Goal: Task Accomplishment & Management: Manage account settings

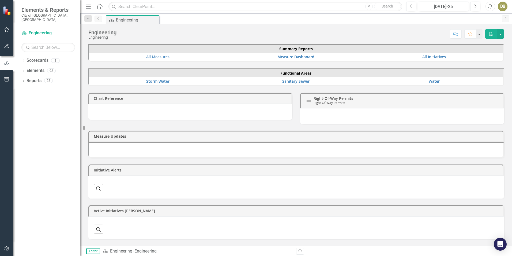
click at [24, 80] on icon at bounding box center [23, 81] width 1 height 2
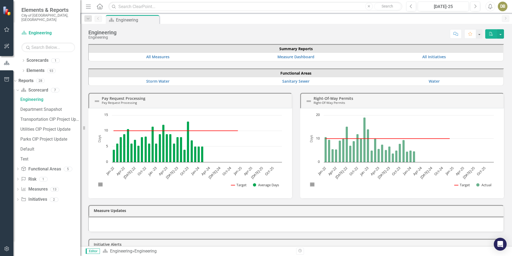
click at [475, 7] on icon "Next" at bounding box center [475, 6] width 3 height 5
click at [16, 79] on icon "Dropdown" at bounding box center [14, 81] width 3 height 4
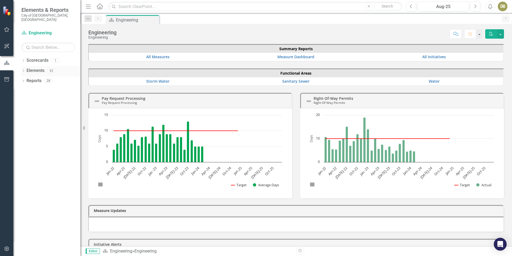
click at [25, 69] on div "Dropdown" at bounding box center [23, 71] width 4 height 5
click at [34, 68] on link "Elements" at bounding box center [27, 71] width 18 height 6
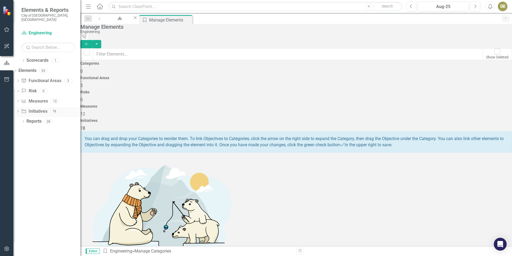
click at [20, 110] on div "Dropdown" at bounding box center [18, 112] width 4 height 5
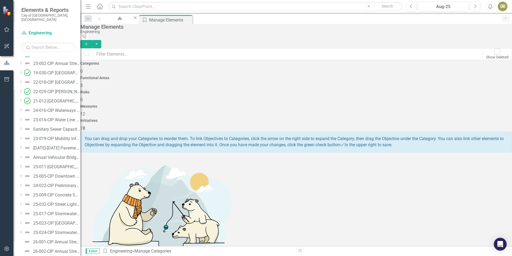
scroll to position [599, 0]
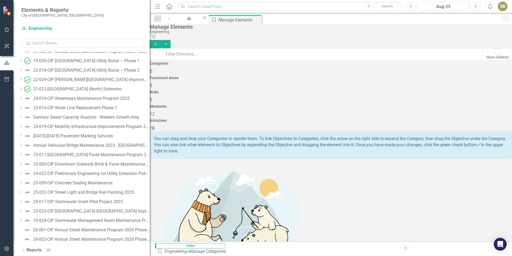
drag, startPoint x: 82, startPoint y: 207, endPoint x: 150, endPoint y: 207, distance: 67.8
click at [150, 207] on div "Resize" at bounding box center [152, 128] width 4 height 256
click at [114, 202] on div "25-017-CIP Stormwater Grant Pilot Project 2025" at bounding box center [78, 201] width 90 height 5
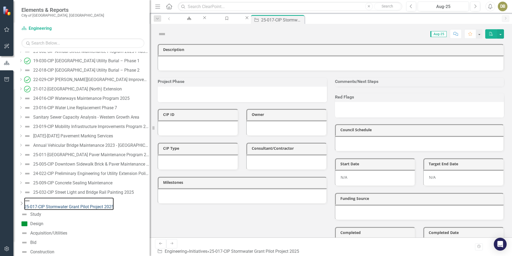
scroll to position [549, 0]
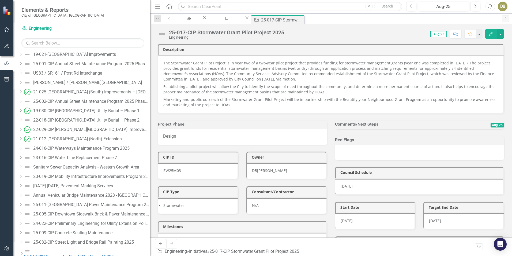
click at [356, 129] on div at bounding box center [419, 129] width 169 height 0
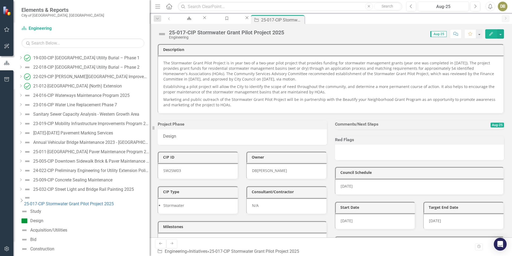
scroll to position [603, 0]
click at [23, 198] on icon at bounding box center [22, 199] width 2 height 3
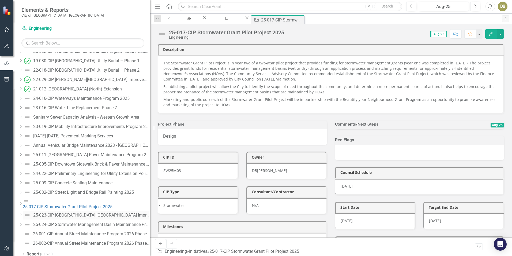
click at [85, 213] on div "25-023-CIP [GEOGRAPHIC_DATA] [GEOGRAPHIC_DATA] Improvements" at bounding box center [91, 215] width 117 height 5
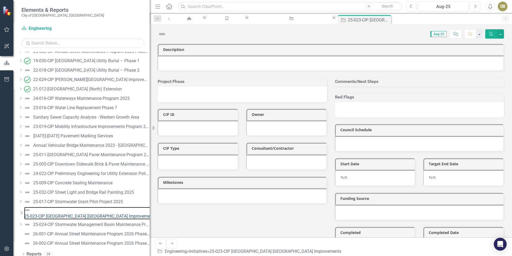
scroll to position [558, 0]
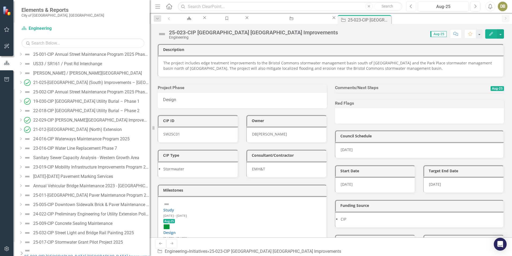
click at [415, 7] on button "Previous" at bounding box center [412, 7] width 10 height 10
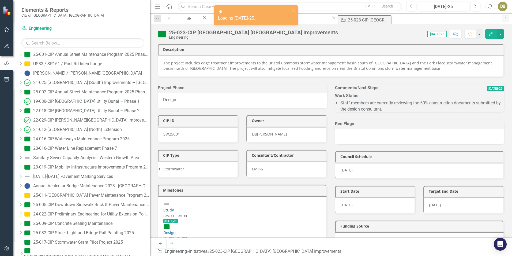
click at [394, 112] on li "Staff members are currently reviewing the 50% construction documents submitted …" at bounding box center [423, 106] width 164 height 12
click at [385, 112] on li "Staff members are currently reviewing the 50% construction documents submitted …" at bounding box center [423, 106] width 164 height 12
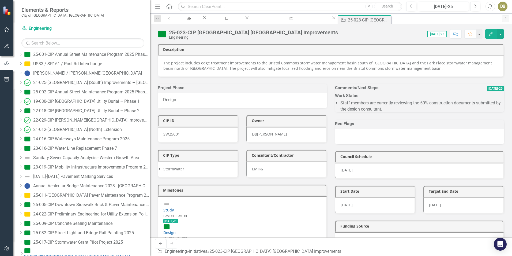
drag, startPoint x: 387, startPoint y: 115, endPoint x: 382, endPoint y: 116, distance: 4.4
click at [380, 112] on li "Staff members are currently reviewing the 50% construction documents submitted …" at bounding box center [423, 106] width 164 height 12
click at [387, 112] on li "Staff members are currently reviewing the 50% construction documents submitted …" at bounding box center [423, 106] width 164 height 12
drag, startPoint x: 386, startPoint y: 116, endPoint x: 376, endPoint y: 115, distance: 11.0
click at [385, 112] on li "Staff members are currently reviewing the 50% construction documents submitted …" at bounding box center [423, 106] width 164 height 12
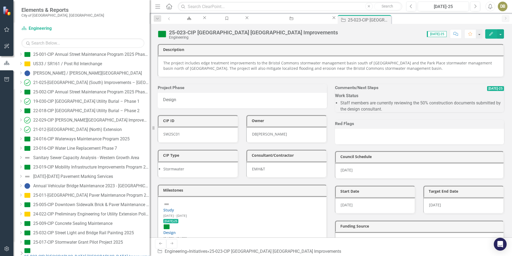
click at [493, 36] on button "Edit" at bounding box center [492, 33] width 12 height 9
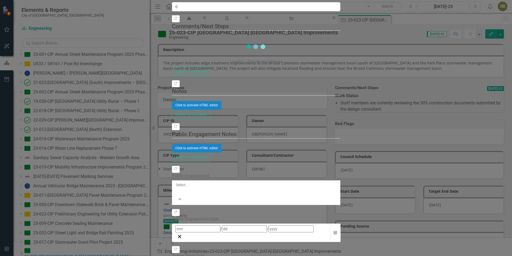
drag, startPoint x: 388, startPoint y: 98, endPoint x: 254, endPoint y: 102, distance: 134.1
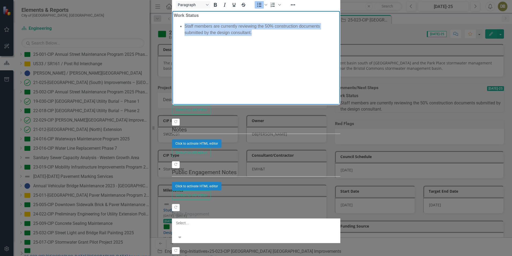
drag, startPoint x: 388, startPoint y: 25, endPoint x: 188, endPoint y: 28, distance: 200.2
click at [179, 27] on ul "Staff members are currently reviewing the 50% construction documents submitted …" at bounding box center [256, 29] width 165 height 13
copy li "Staff members are currently reviewing the 50% construction documents submitted …"
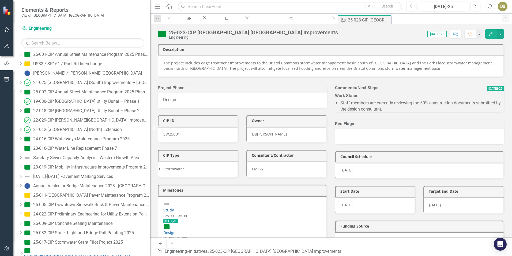
click at [440, 35] on span "[DATE]-25" at bounding box center [437, 34] width 20 height 6
click at [390, 19] on icon "Close" at bounding box center [387, 19] width 5 height 4
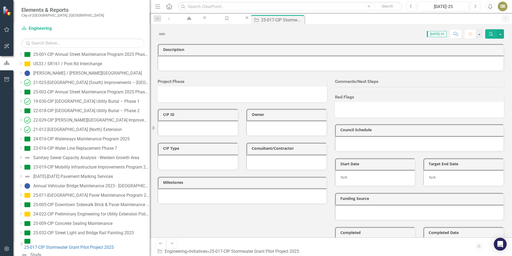
scroll to position [549, 0]
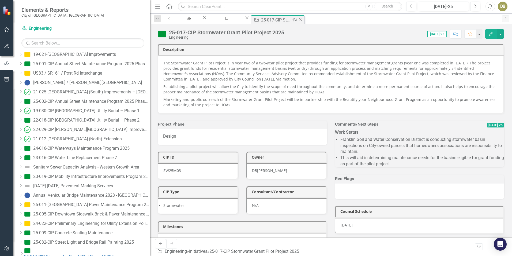
click at [303, 20] on icon "Close" at bounding box center [300, 19] width 5 height 4
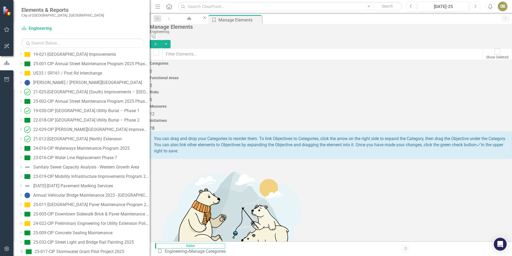
click at [474, 6] on icon "Next" at bounding box center [475, 6] width 3 height 5
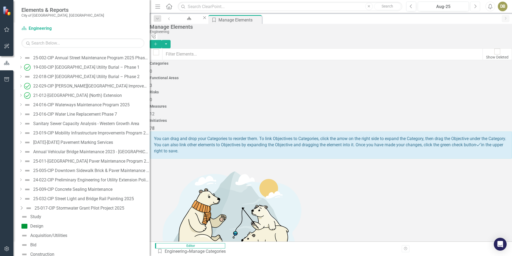
scroll to position [645, 0]
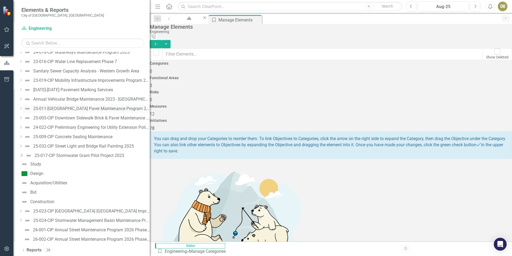
drag, startPoint x: 30, startPoint y: 154, endPoint x: 48, endPoint y: 157, distance: 18.5
click at [24, 154] on icon "Dropdown" at bounding box center [21, 155] width 5 height 4
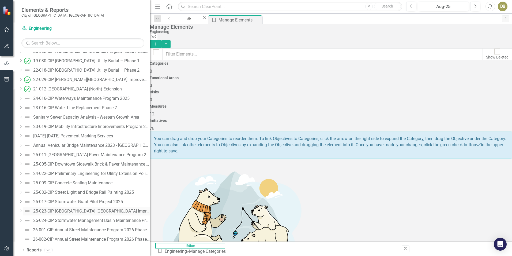
click at [76, 211] on div "25-023-CIP [GEOGRAPHIC_DATA] [GEOGRAPHIC_DATA] Improvements" at bounding box center [91, 211] width 117 height 5
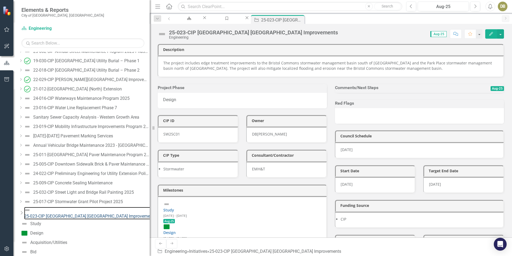
scroll to position [558, 0]
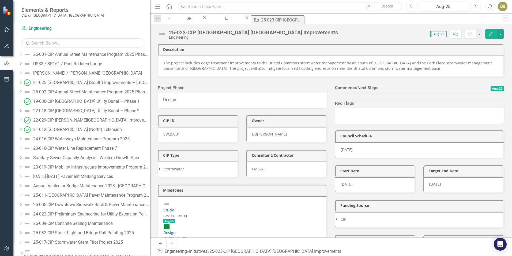
click at [494, 33] on button "Edit" at bounding box center [492, 33] width 12 height 9
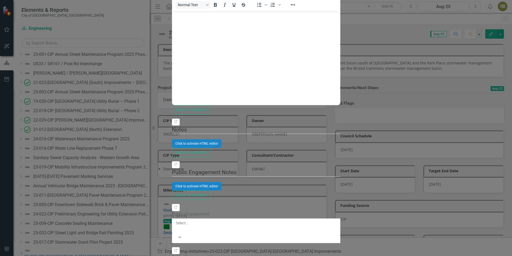
scroll to position [0, 0]
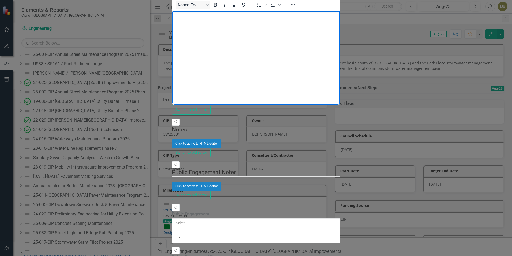
click at [217, 24] on body "Rich Text Area. Press ALT-0 for help." at bounding box center [256, 51] width 168 height 80
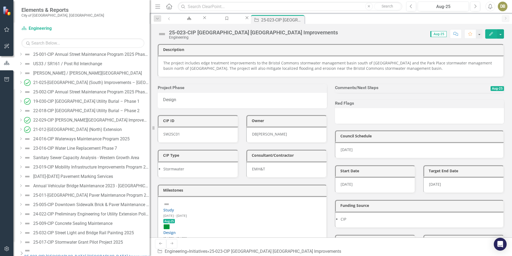
click at [359, 93] on div at bounding box center [419, 93] width 169 height 0
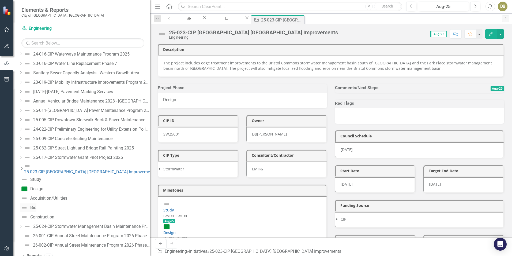
scroll to position [645, 0]
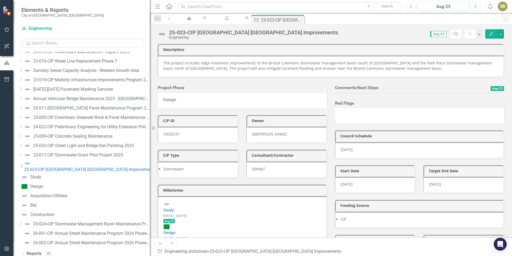
click at [24, 164] on icon "Dropdown" at bounding box center [21, 166] width 5 height 4
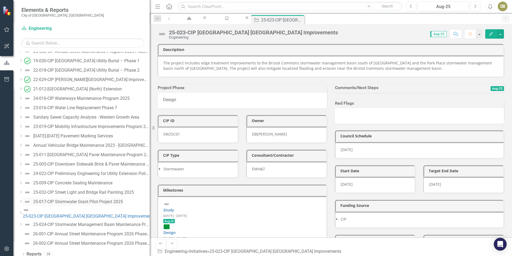
scroll to position [599, 0]
click at [490, 37] on button "Edit" at bounding box center [492, 33] width 12 height 9
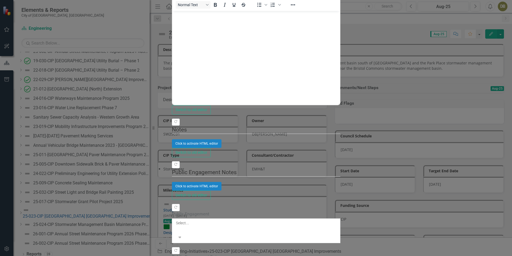
scroll to position [0, 0]
drag, startPoint x: 246, startPoint y: 23, endPoint x: 235, endPoint y: 25, distance: 10.6
click at [245, 23] on body "Rich Text Area. Press ALT-0 for help." at bounding box center [256, 51] width 168 height 80
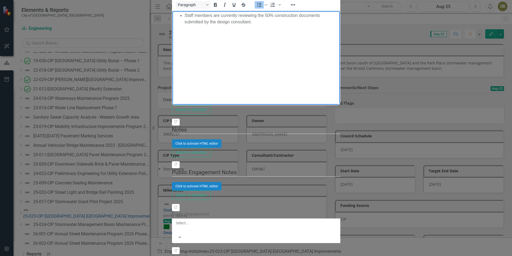
click at [179, 16] on ul "Staff members are currently reviewing the 50% construction documents submitted …" at bounding box center [256, 18] width 165 height 13
click at [182, 15] on ul "Staff members are currently reviewing the 50% construction documents submitted …" at bounding box center [256, 21] width 165 height 19
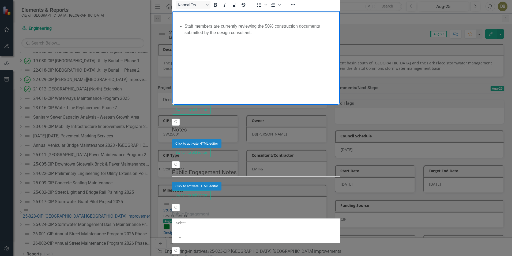
click at [339, 23] on li "Staff members are currently reviewing the 50% construction documents submitted …" at bounding box center [261, 29] width 154 height 13
click at [339, 36] on li "Project is to be split into two separate projects for the upcoming Capital Impr…" at bounding box center [261, 42] width 154 height 13
click at [340, 35] on body "Staff members are currently reviewing the 50% construction documents submitted …" at bounding box center [256, 51] width 168 height 80
click at [340, 36] on body "Staff members are currently reviewing the 50% construction documents submitted …" at bounding box center [256, 51] width 168 height 80
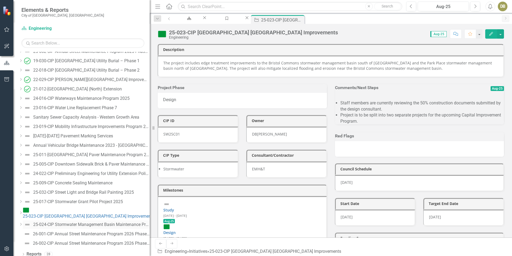
click at [55, 222] on div "25-024-CIP Stormwater Management Basin Maintenance Program 2025" at bounding box center [91, 224] width 117 height 5
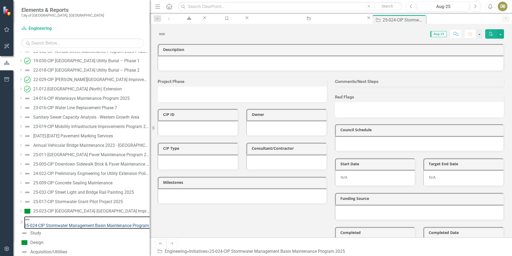
scroll to position [568, 0]
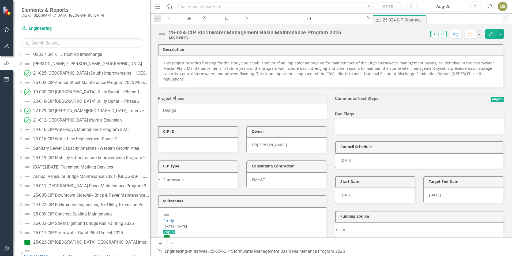
click at [489, 36] on button "Edit" at bounding box center [492, 33] width 12 height 9
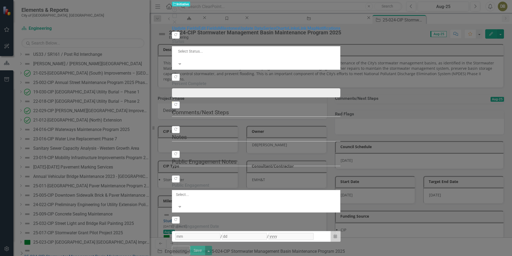
type input "0"
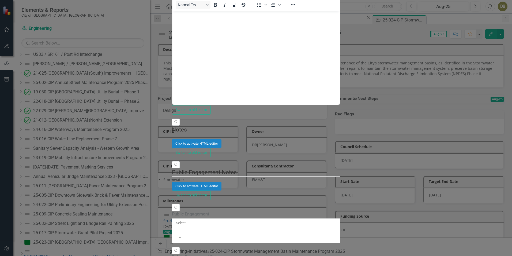
scroll to position [0, 0]
drag, startPoint x: 204, startPoint y: 49, endPoint x: 192, endPoint y: 31, distance: 22.5
click at [204, 45] on body "Rich Text Area. Press ALT-0 for help." at bounding box center [256, 51] width 168 height 80
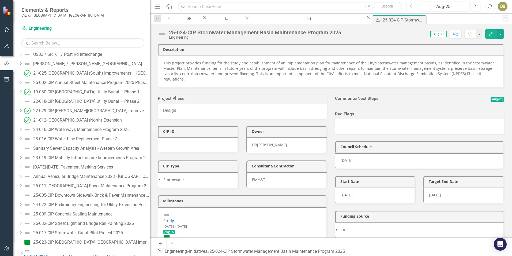
click at [410, 8] on icon "Previous" at bounding box center [411, 6] width 3 height 5
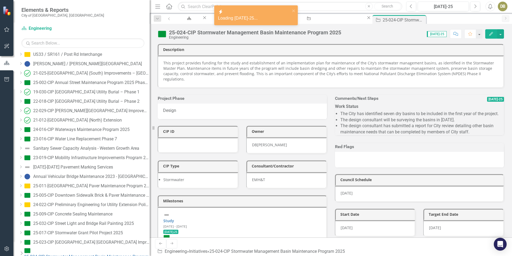
click at [419, 118] on li "The design consultant will be surveying the basins in [DATE]." at bounding box center [423, 120] width 164 height 6
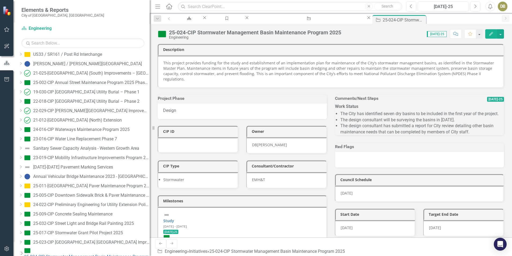
click at [489, 37] on button "Edit" at bounding box center [492, 33] width 12 height 9
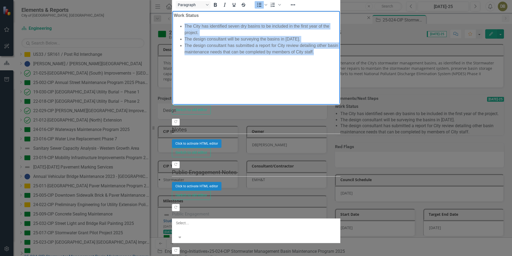
drag, startPoint x: 476, startPoint y: 40, endPoint x: 200, endPoint y: 27, distance: 276.4
click at [183, 21] on body "Work Status The City has identified seven dry basins to be included in the firs…" at bounding box center [256, 51] width 168 height 80
copy ul "The City has identified seven dry basins to be included in the first year of th…"
click at [316, 66] on body "Work Status The City has identified seven dry basins to be included in the firs…" at bounding box center [256, 51] width 168 height 80
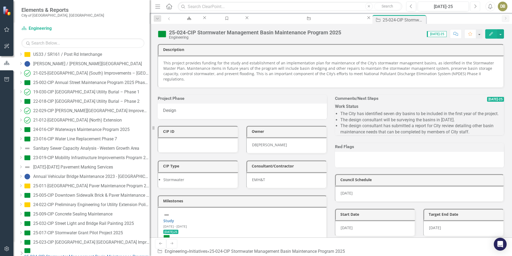
click at [472, 6] on button "Next" at bounding box center [476, 7] width 10 height 10
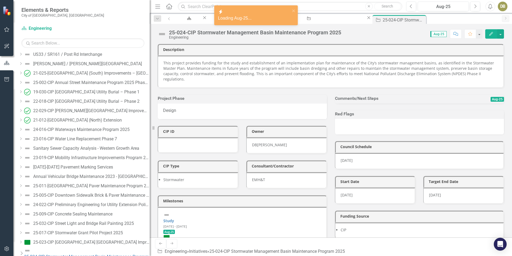
click at [491, 36] on button "Edit" at bounding box center [492, 33] width 12 height 9
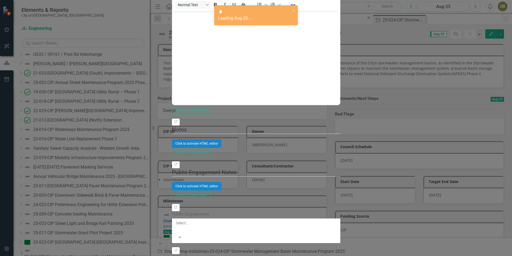
click at [180, 31] on body "Rich Text Area. Press ALT-0 for help." at bounding box center [256, 51] width 168 height 80
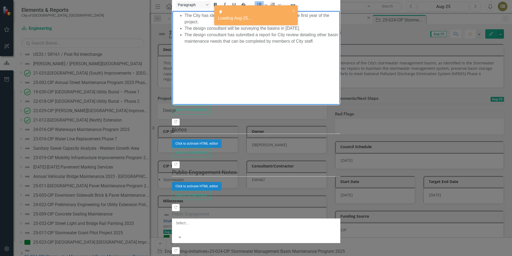
click at [179, 14] on ul "The City has identified seven dry basins to be included in the first year of th…" at bounding box center [256, 28] width 165 height 32
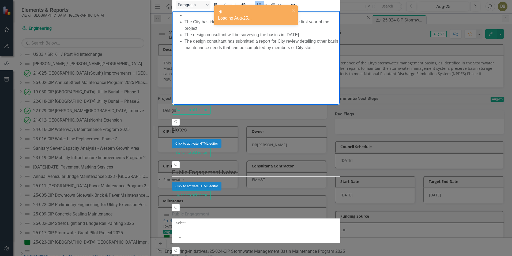
click at [184, 17] on li "Rich Text Area. Press ALT-0 for help." at bounding box center [261, 15] width 154 height 6
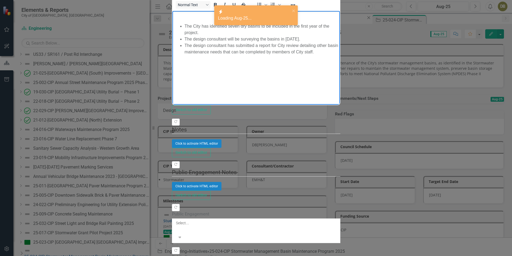
click at [193, 21] on body "The City has identified seven dry basins to be included in the first year of th…" at bounding box center [256, 51] width 168 height 80
click at [174, 16] on p "Rich Text Area. Press ALT-0 for help." at bounding box center [256, 15] width 165 height 6
click at [181, 19] on body "The City has identified seven dry basins to be included in the first year of th…" at bounding box center [256, 51] width 168 height 80
click at [339, 25] on li "The City has identified seven dry basins to be included in the first year of th…" at bounding box center [261, 29] width 154 height 13
drag, startPoint x: 342, startPoint y: 26, endPoint x: 301, endPoint y: 30, distance: 41.5
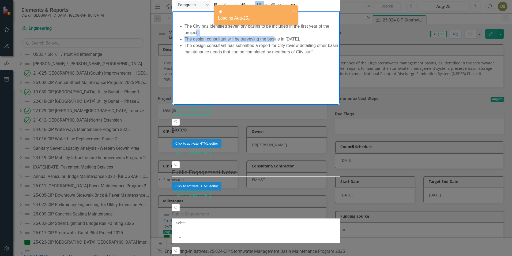
click at [275, 28] on li "The City has identified seven dry basins to be included in the first year of th…" at bounding box center [261, 29] width 154 height 13
click at [303, 36] on li "The design consultant will be surveying the basins in [DATE]." at bounding box center [261, 39] width 154 height 6
drag, startPoint x: 312, startPoint y: 31, endPoint x: 184, endPoint y: 31, distance: 128.1
click at [184, 36] on li "The design consultant will be surveying the basins in [DATE]." at bounding box center [261, 39] width 154 height 6
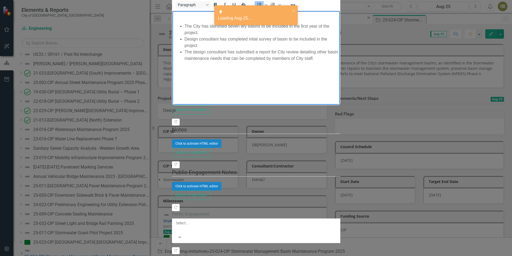
drag, startPoint x: 353, startPoint y: 24, endPoint x: 185, endPoint y: 20, distance: 167.3
click at [185, 20] on body "The City has identified seven dry basins to be included in the first year of th…" at bounding box center [256, 51] width 168 height 80
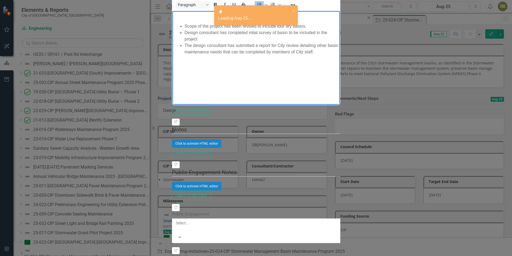
click at [224, 42] on li "The design consultant has submitted a report for City review detailing other ba…" at bounding box center [261, 48] width 154 height 13
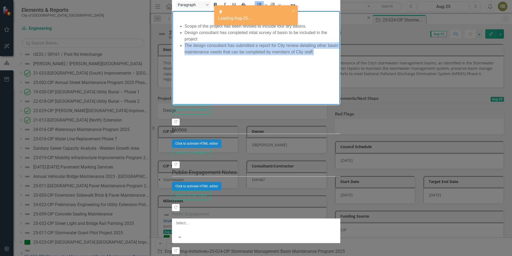
drag, startPoint x: 475, startPoint y: 39, endPoint x: 174, endPoint y: 38, distance: 301.3
click at [174, 38] on ul "Scope of the project has been revised to include four dry basins. Design consul…" at bounding box center [256, 39] width 165 height 32
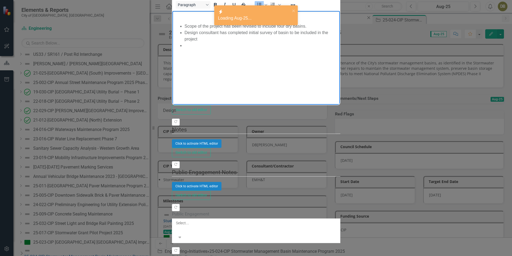
click at [199, 35] on li "Design consultant has completed initial survey of basin to be included in the p…" at bounding box center [261, 35] width 154 height 13
click at [192, 42] on li "Rich Text Area. Press ALT-0 for help." at bounding box center [261, 45] width 154 height 6
click at [263, 33] on li "Design consultant has completed initial survey of basin to be included in the p…" at bounding box center [261, 35] width 154 height 13
click at [288, 33] on li "Design consultant has completed initial survey of basin to be included in the p…" at bounding box center [261, 35] width 154 height 13
drag, startPoint x: 350, startPoint y: 31, endPoint x: 292, endPoint y: 32, distance: 58.2
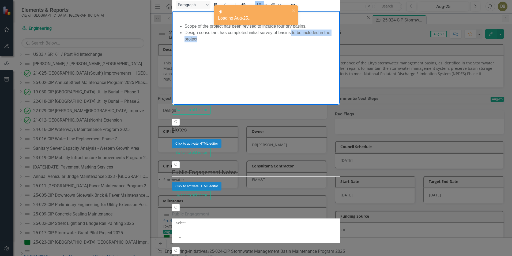
click at [291, 32] on li "Design consultant has completed initial survey of basins to be included in the …" at bounding box center [261, 35] width 154 height 13
click at [316, 51] on body "Scope of the project has been revised to include four dry basins. Design consul…" at bounding box center [256, 51] width 168 height 80
click at [340, 10] on div "Paragraph To open the popup, press Shift+Enter To open the popup, press Shift+E…" at bounding box center [257, 4] width 168 height 10
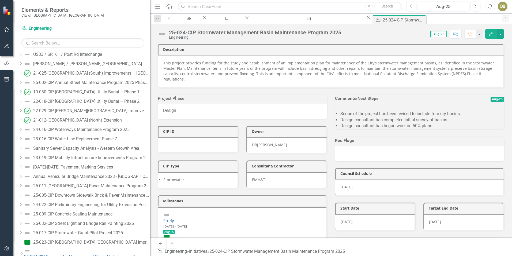
click at [493, 36] on button "Edit" at bounding box center [492, 33] width 12 height 9
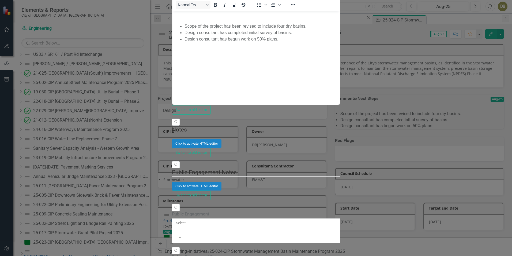
click at [250, 29] on li "Design consultant has completed initial survey of basins." at bounding box center [261, 32] width 154 height 6
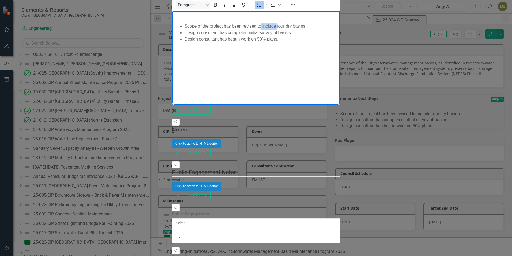
drag, startPoint x: 273, startPoint y: 25, endPoint x: 265, endPoint y: 25, distance: 7.8
click at [261, 24] on li "Scope of the project has been revised to include four dry basins." at bounding box center [261, 26] width 154 height 6
click at [322, 42] on body "Scope of the project has been revised from seven dry basins down to four dry ba…" at bounding box center [256, 51] width 168 height 80
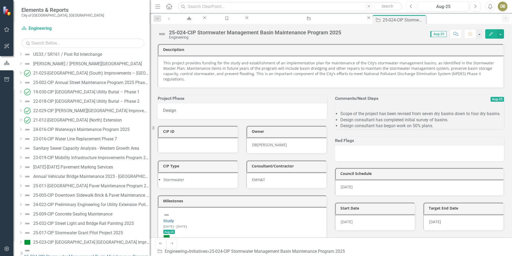
click at [415, 9] on button "Previous" at bounding box center [412, 7] width 10 height 10
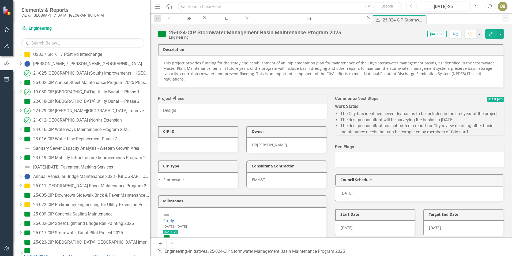
click at [478, 8] on button "Next" at bounding box center [476, 7] width 10 height 10
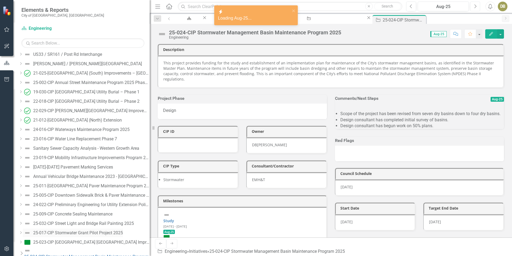
scroll to position [621, 0]
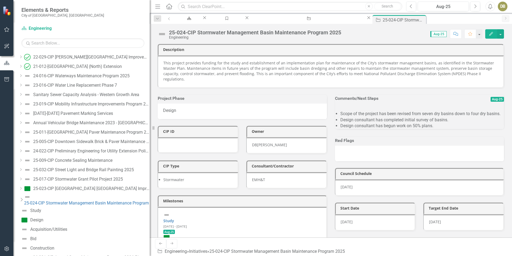
click at [24, 198] on icon "Dropdown" at bounding box center [21, 199] width 5 height 4
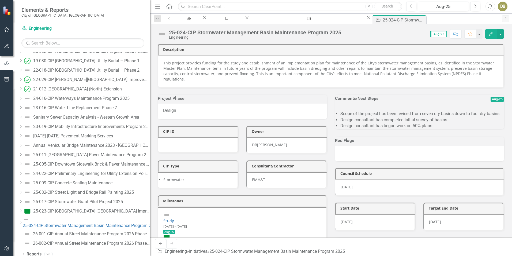
click at [23, 210] on icon "Dropdown" at bounding box center [21, 210] width 4 height 3
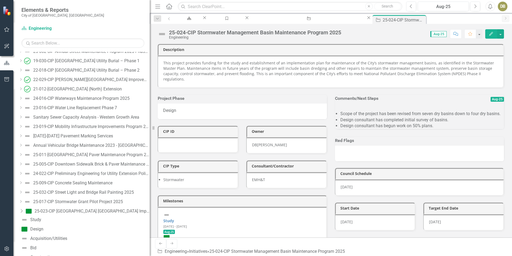
scroll to position [621, 0]
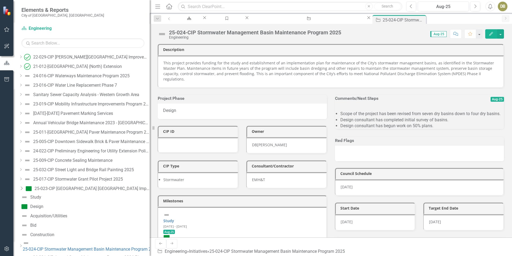
click at [24, 189] on icon "Dropdown" at bounding box center [21, 188] width 5 height 4
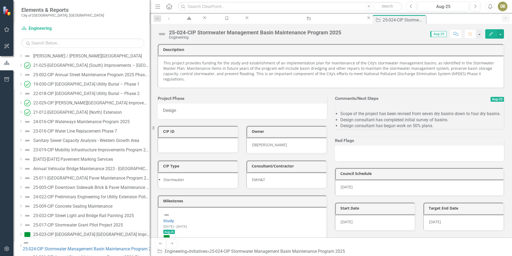
scroll to position [599, 0]
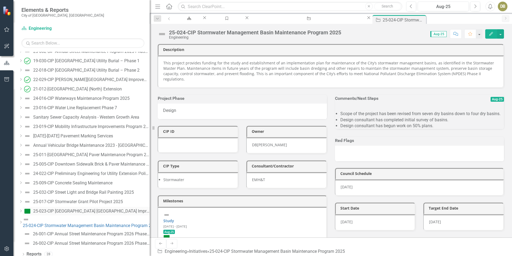
click at [31, 211] on img at bounding box center [27, 211] width 6 height 6
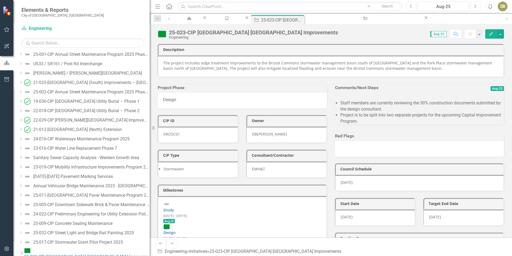
click at [487, 34] on button "Edit" at bounding box center [492, 33] width 12 height 9
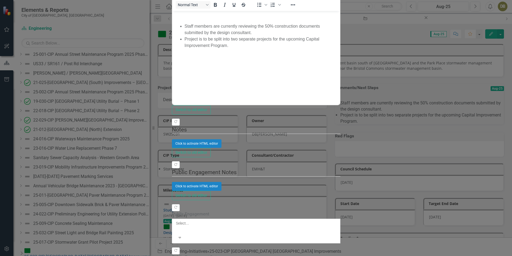
drag, startPoint x: 208, startPoint y: 31, endPoint x: 198, endPoint y: 35, distance: 10.3
drag, startPoint x: 185, startPoint y: 37, endPoint x: 220, endPoint y: 39, distance: 34.1
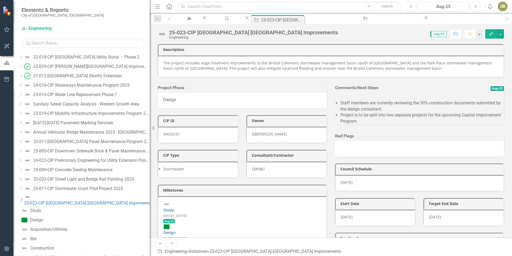
click at [24, 197] on icon "Dropdown" at bounding box center [21, 199] width 5 height 4
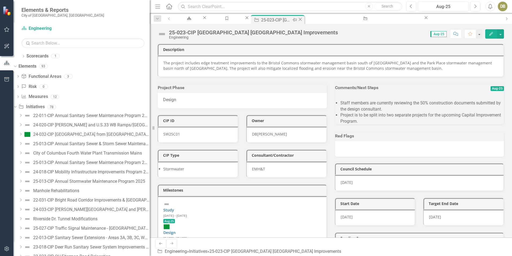
click at [303, 19] on div "Close" at bounding box center [300, 20] width 5 height 7
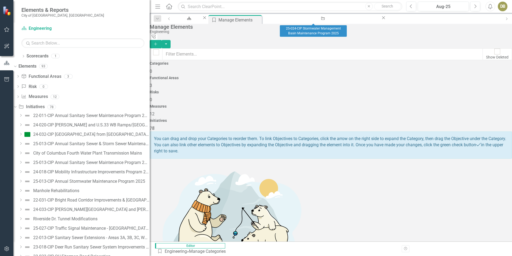
click at [382, 19] on icon at bounding box center [383, 17] width 3 height 3
